Goal: Task Accomplishment & Management: Manage account settings

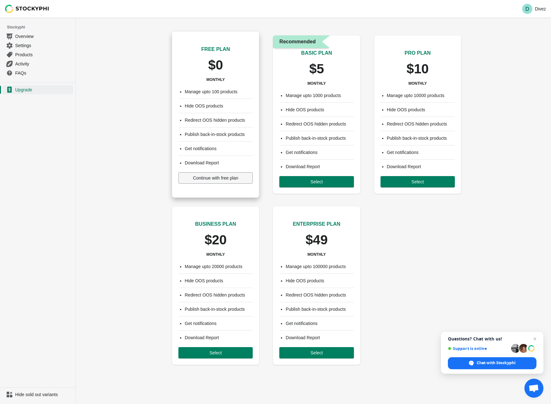
click at [206, 178] on span "Continue with free plan" at bounding box center [215, 177] width 45 height 5
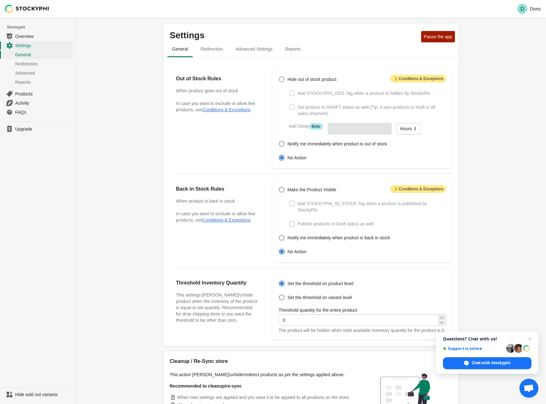
click at [282, 79] on span at bounding box center [282, 80] width 6 height 6
click at [279, 77] on input "Hide out of stock product" at bounding box center [279, 77] width 0 height 0
radio input "true"
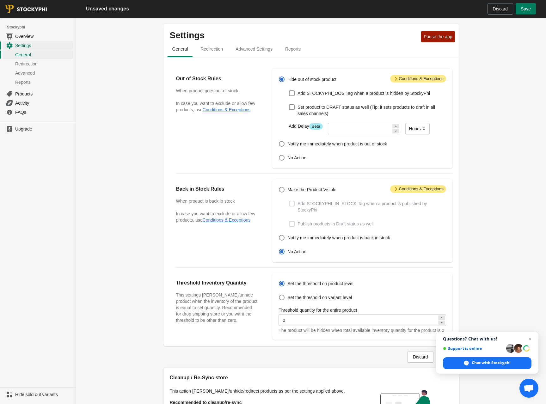
click at [415, 81] on span "Attention Conditions & Exceptions" at bounding box center [418, 79] width 56 height 8
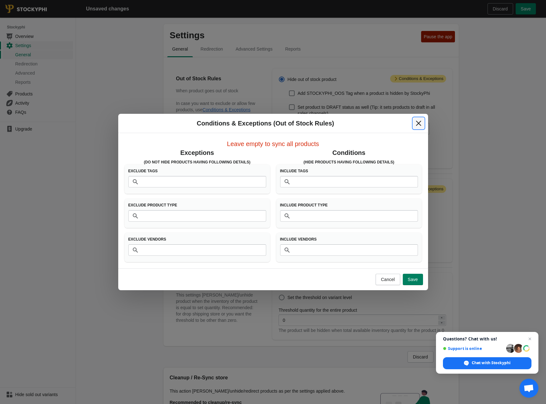
click at [417, 123] on icon "Close" at bounding box center [418, 123] width 6 height 6
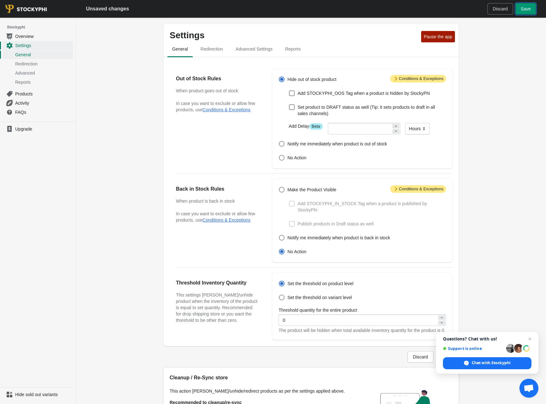
click at [524, 9] on span "Save" at bounding box center [526, 8] width 10 height 5
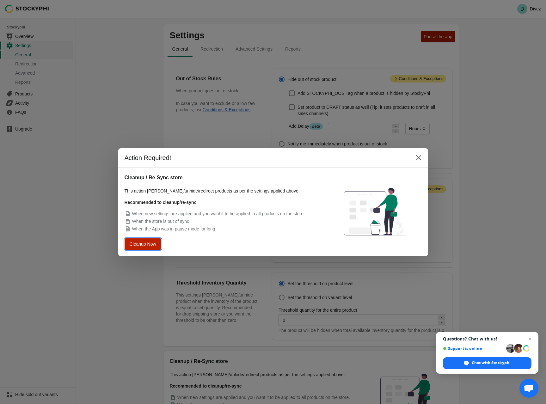
click at [146, 244] on span "Cleanup Now" at bounding box center [143, 244] width 24 height 4
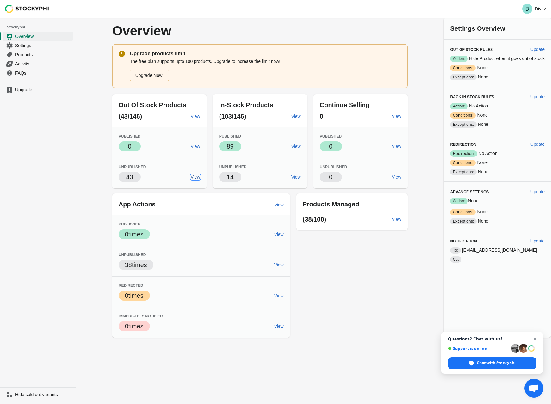
click at [193, 176] on span "View" at bounding box center [195, 177] width 9 height 5
click at [33, 44] on span "Settings" at bounding box center [43, 45] width 57 height 6
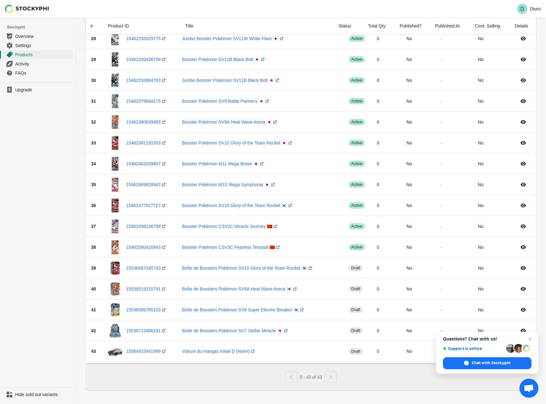
scroll to position [619, 0]
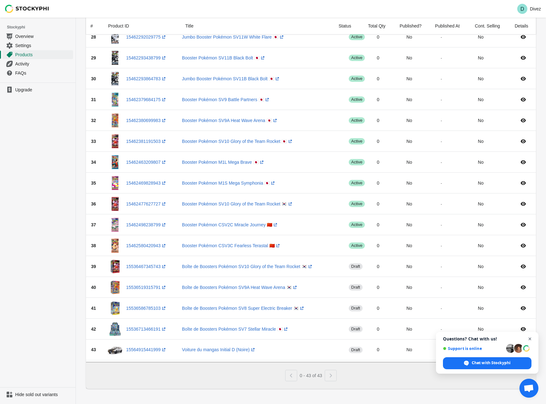
click at [530, 337] on span "Open chat" at bounding box center [530, 339] width 8 height 8
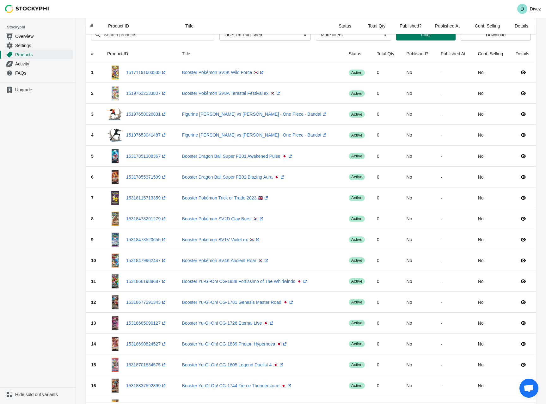
scroll to position [0, 0]
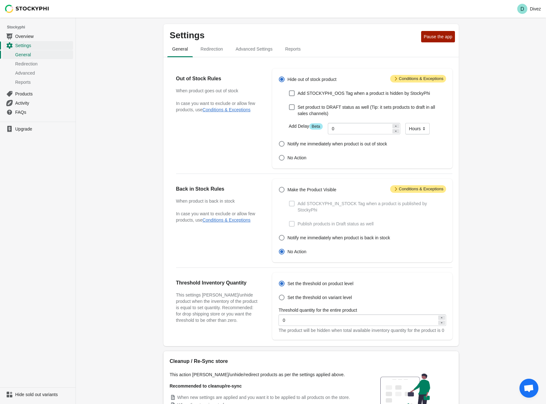
click at [395, 79] on icon at bounding box center [396, 79] width 6 height 6
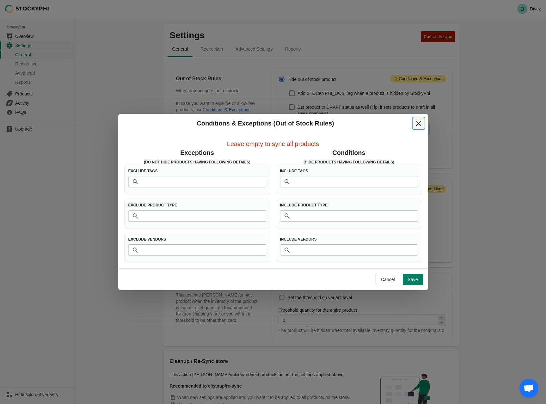
click at [420, 124] on icon "Close" at bounding box center [418, 123] width 6 height 6
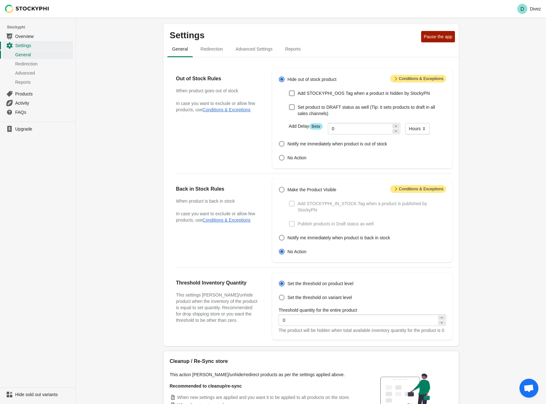
click at [281, 79] on span at bounding box center [282, 80] width 6 height 6
click at [279, 77] on input "Hide out of stock product" at bounding box center [279, 77] width 0 height 0
click at [283, 147] on span at bounding box center [282, 144] width 6 height 6
click at [279, 141] on input "Notify me immediately when product is out of stock" at bounding box center [279, 141] width 0 height 0
radio input "true"
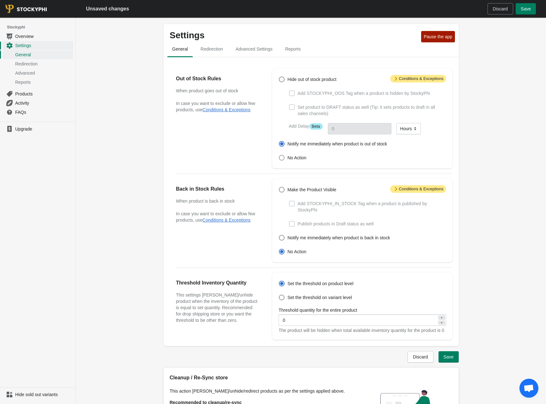
click at [279, 157] on span at bounding box center [282, 158] width 6 height 6
click at [279, 155] on input "No Action" at bounding box center [279, 155] width 0 height 0
radio input "true"
click at [440, 38] on span "Pause the app" at bounding box center [438, 36] width 28 height 5
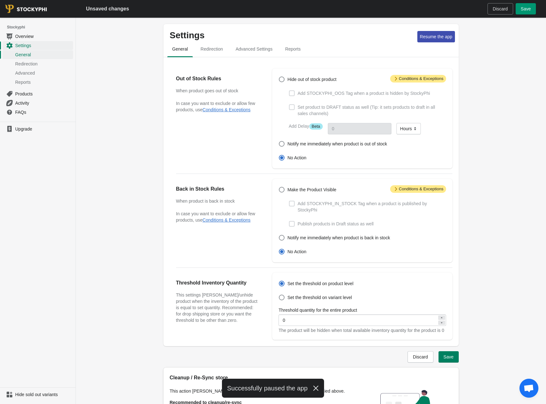
click at [527, 11] on span "Save" at bounding box center [526, 8] width 10 height 5
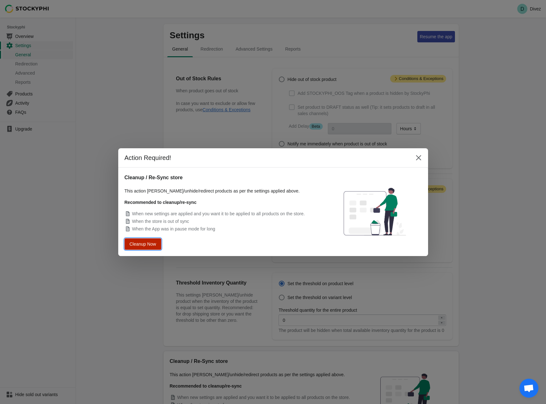
click at [141, 247] on button "Cleanup Now" at bounding box center [142, 244] width 33 height 10
